Goal: Task Accomplishment & Management: Use online tool/utility

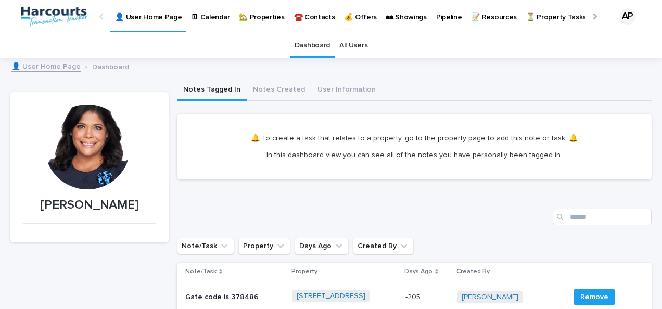
click at [265, 21] on p "🏡 Properties" at bounding box center [261, 11] width 45 height 22
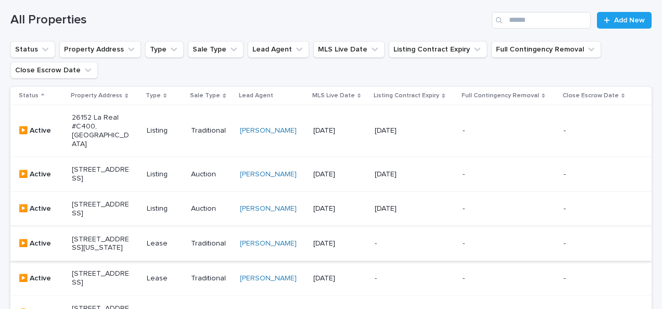
scroll to position [364, 0]
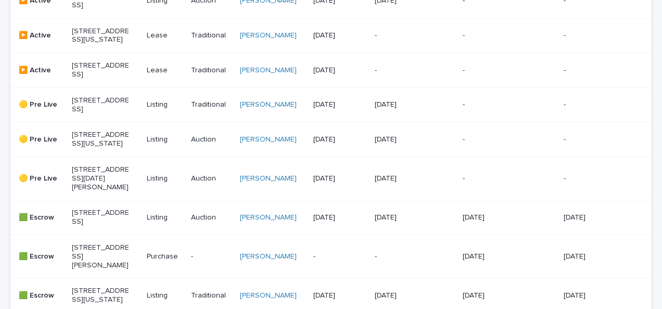
click at [97, 226] on p "[STREET_ADDRESS]" at bounding box center [101, 218] width 58 height 18
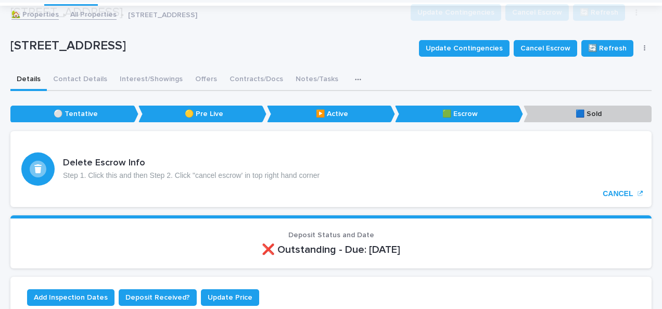
scroll to position [208, 0]
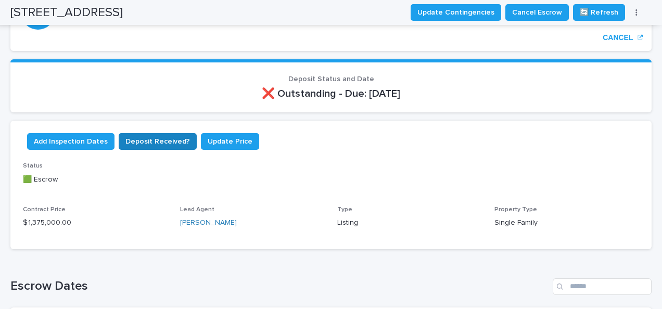
click at [125, 142] on span "Deposit Received?" at bounding box center [157, 141] width 65 height 10
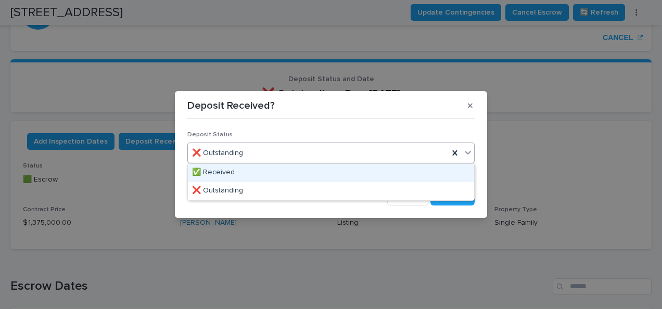
click at [215, 169] on div "✅ Received" at bounding box center [331, 173] width 286 height 18
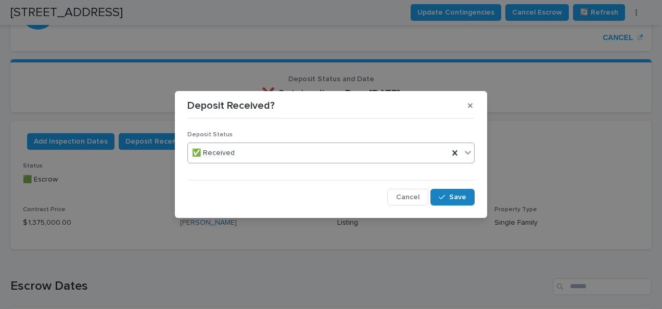
click at [460, 200] on span "Save" at bounding box center [457, 197] width 17 height 7
